Goal: Find contact information: Find contact information

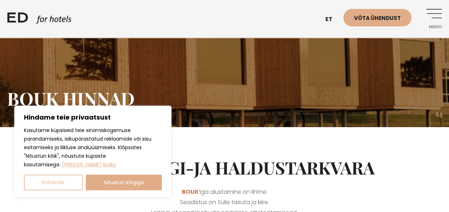
click at [56, 182] on button "Kohanda" at bounding box center [53, 183] width 59 height 16
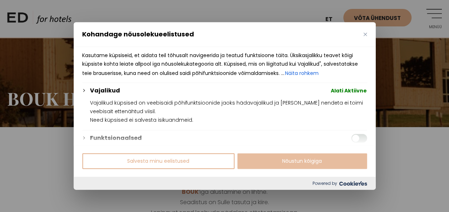
click at [291, 162] on button "Nõustun kõigiga" at bounding box center [302, 162] width 130 height 16
checkbox input "true"
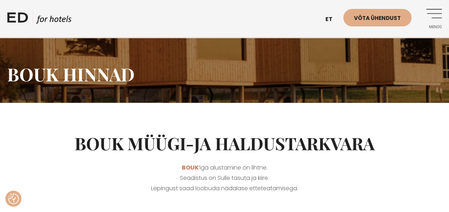
scroll to position [36, 0]
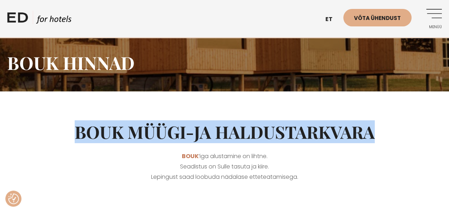
drag, startPoint x: 394, startPoint y: 133, endPoint x: 74, endPoint y: 130, distance: 320.5
click at [74, 130] on h2 "BOUK müügi-ja haldustarkvara" at bounding box center [224, 132] width 435 height 21
copy h2 "BOUK müügi-ja haldustarkvara"
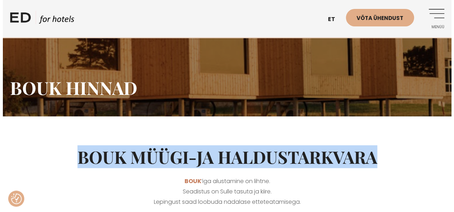
scroll to position [0, 0]
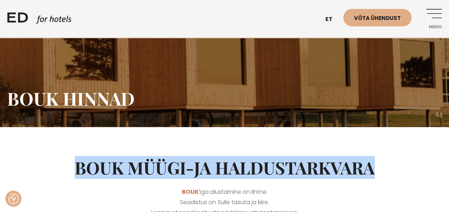
click at [439, 26] on span "Menüü" at bounding box center [432, 27] width 20 height 4
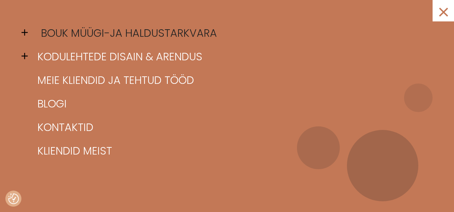
click at [189, 32] on link "BOUK müügi-ja haldustarkvara" at bounding box center [236, 33] width 401 height 24
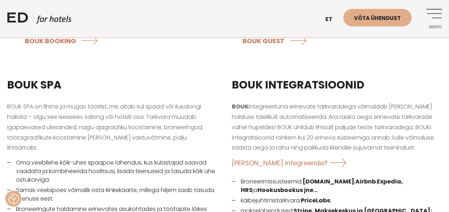
scroll to position [893, 0]
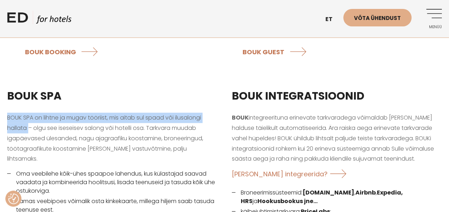
drag, startPoint x: 28, startPoint y: 127, endPoint x: 8, endPoint y: 118, distance: 21.9
click at [8, 118] on p "BOUK SPA on lihtne ja mugav tööriist, mis aitab sul spaad või ilusalongi hallat…" at bounding box center [112, 138] width 210 height 51
copy p "BOUK SPA on lihtne ja mugav tööriist, mis aitab sul spaad või ilusalongi hallata"
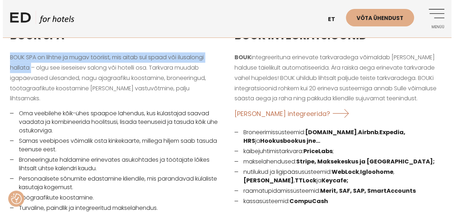
scroll to position [965, 0]
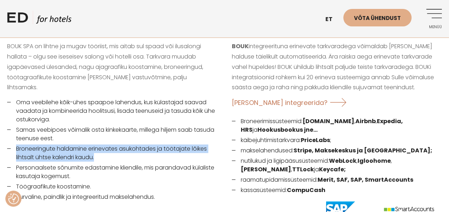
drag, startPoint x: 101, startPoint y: 150, endPoint x: 14, endPoint y: 141, distance: 88.1
click at [14, 145] on li "Broneeringute haldamine erinevates asukohtades ja töötajate lõikes lihtsalt üht…" at bounding box center [112, 153] width 210 height 17
copy li "Broneeringute haldamine erinevates asukohtades ja töötajate lõikes lihtsalt üht…"
click at [438, 13] on link "Menüü" at bounding box center [432, 19] width 20 height 20
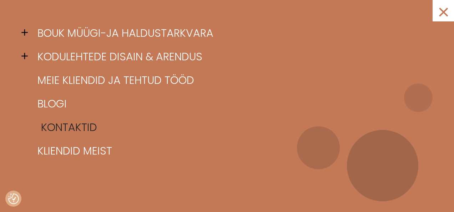
click at [81, 126] on link "Kontaktid" at bounding box center [236, 128] width 401 height 24
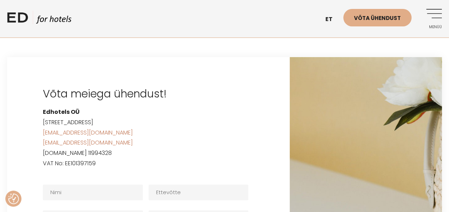
scroll to position [1358, 0]
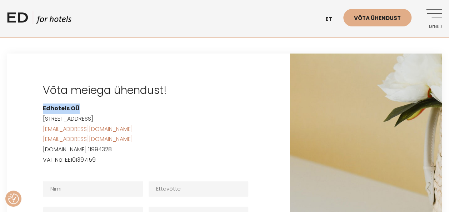
drag, startPoint x: 79, startPoint y: 84, endPoint x: 39, endPoint y: 87, distance: 40.4
copy strong "Edhotels OÜ"
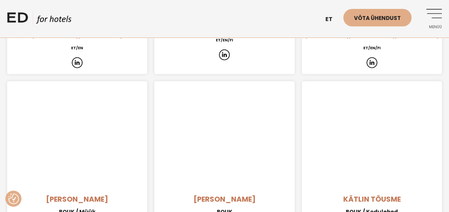
scroll to position [714, 0]
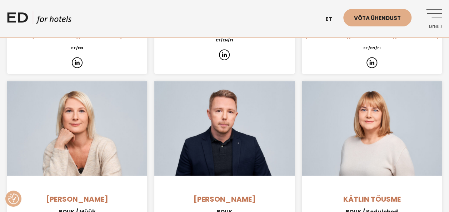
drag, startPoint x: 264, startPoint y: 177, endPoint x: 186, endPoint y: 179, distance: 77.9
click at [186, 194] on h4 "[PERSON_NAME]" at bounding box center [224, 199] width 140 height 11
copy h4 "[PERSON_NAME]"
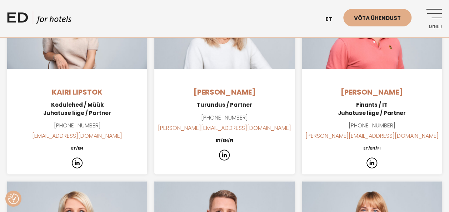
scroll to position [500, 0]
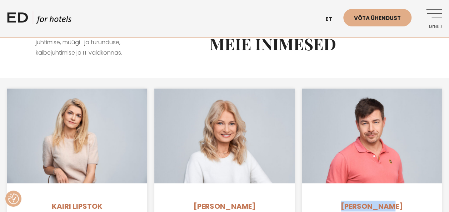
drag, startPoint x: 398, startPoint y: 184, endPoint x: 345, endPoint y: 188, distance: 53.0
click at [345, 201] on h4 "[PERSON_NAME]" at bounding box center [372, 206] width 140 height 11
copy h4 "[PERSON_NAME]"
